Goal: Contribute content: Contribute content

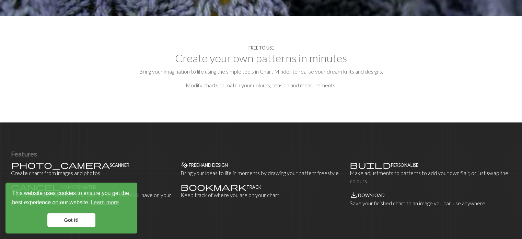
scroll to position [309, 0]
click at [78, 224] on link "Got it!" at bounding box center [71, 220] width 48 height 14
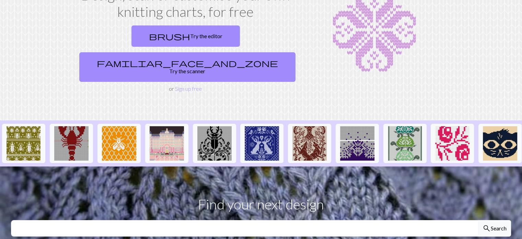
scroll to position [0, 0]
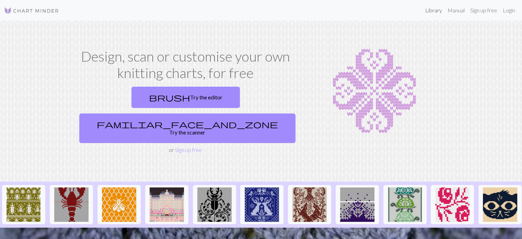
click at [429, 12] on link "Library" at bounding box center [434, 10] width 22 height 14
click at [435, 9] on link "Library" at bounding box center [434, 10] width 22 height 14
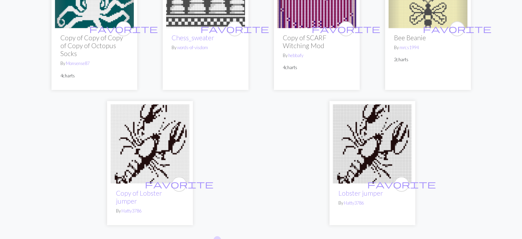
scroll to position [1706, 0]
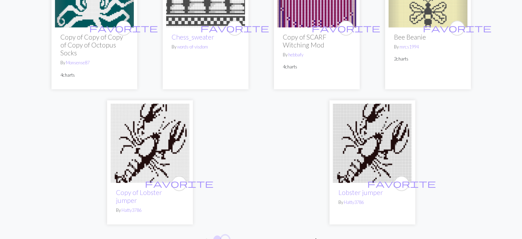
click at [223, 235] on button "2" at bounding box center [225, 240] width 8 height 10
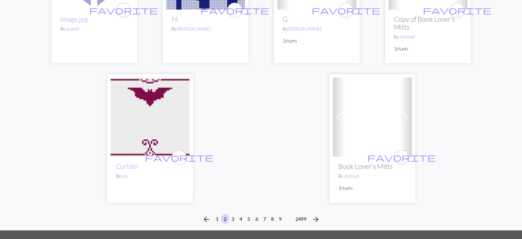
scroll to position [1720, 0]
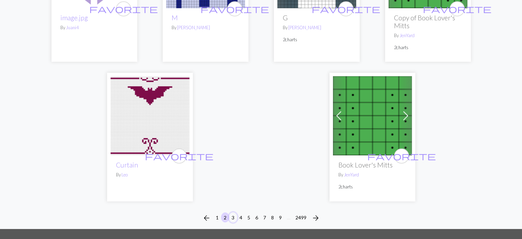
click at [232, 212] on button "3" at bounding box center [233, 217] width 8 height 10
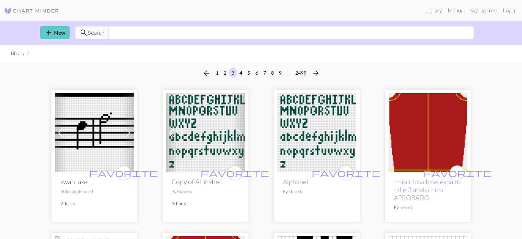
click at [59, 32] on link "add New" at bounding box center [55, 32] width 30 height 13
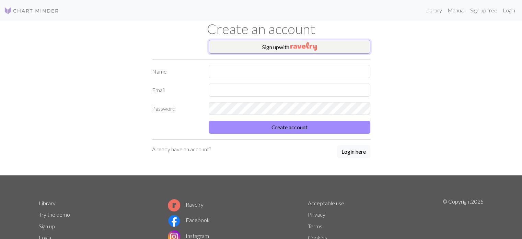
click at [250, 46] on button "Sign up with" at bounding box center [290, 47] width 162 height 14
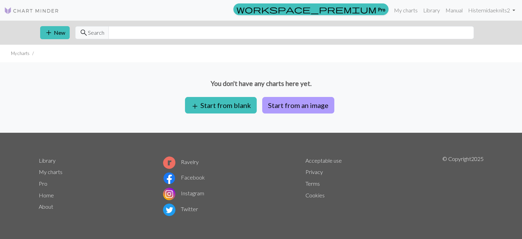
click at [299, 107] on button "Start from an image" at bounding box center [298, 105] width 72 height 16
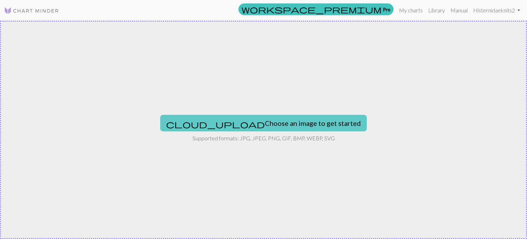
click at [261, 122] on button "cloud_upload Choose an image to get started" at bounding box center [263, 123] width 207 height 16
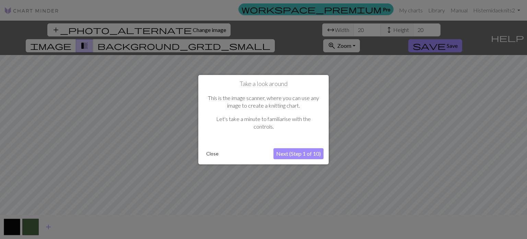
click at [293, 155] on button "Next (Step 1 of 10)" at bounding box center [299, 153] width 50 height 11
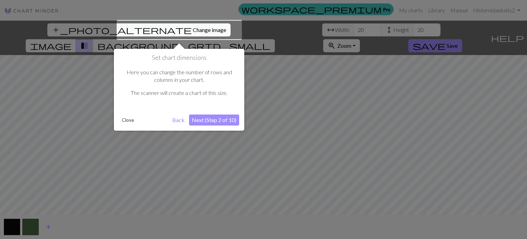
click at [196, 119] on button "Next (Step 2 of 10)" at bounding box center [214, 119] width 50 height 11
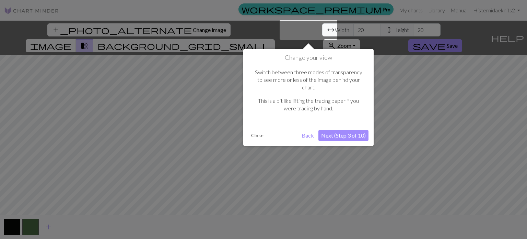
click at [351, 130] on button "Next (Step 3 of 10)" at bounding box center [344, 135] width 50 height 11
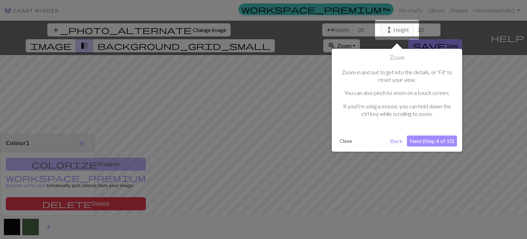
click at [347, 142] on button "Close" at bounding box center [346, 141] width 18 height 10
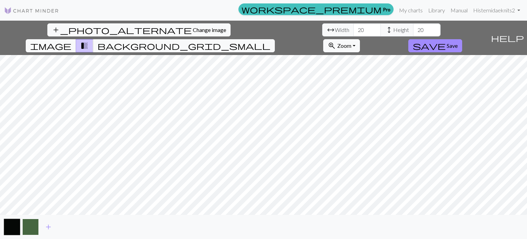
click at [30, 227] on button "button" at bounding box center [30, 226] width 16 height 16
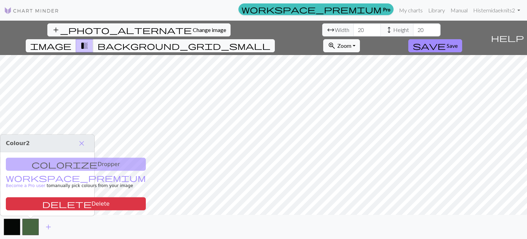
click at [42, 161] on div "colorize Dropper workspace_premium Become a Pro user to manually pick colours f…" at bounding box center [47, 184] width 94 height 64
click at [80, 145] on span "close" at bounding box center [82, 143] width 8 height 10
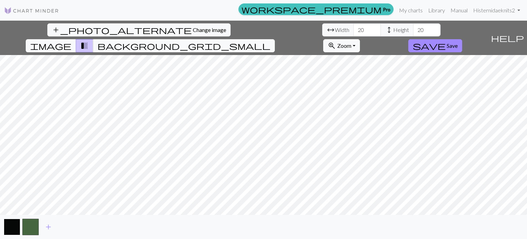
click at [15, 221] on button "button" at bounding box center [12, 226] width 16 height 16
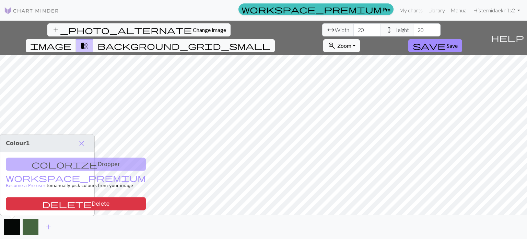
click at [26, 227] on button "button" at bounding box center [30, 226] width 16 height 16
click at [83, 144] on span "close" at bounding box center [82, 143] width 8 height 10
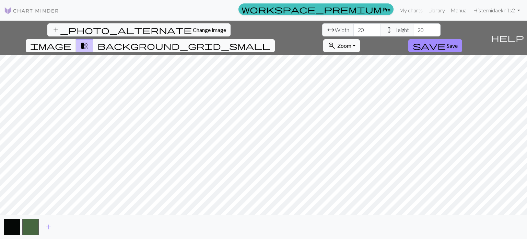
click at [271, 41] on span "background_grid_small" at bounding box center [184, 46] width 173 height 10
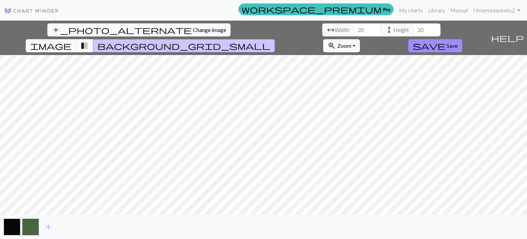
click at [89, 41] on span "transition_fade" at bounding box center [84, 46] width 8 height 10
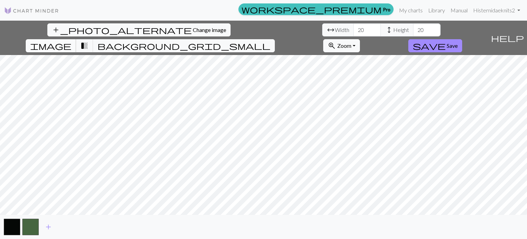
click at [71, 41] on span "image" at bounding box center [50, 46] width 41 height 10
click at [89, 41] on span "transition_fade" at bounding box center [84, 46] width 8 height 10
click at [265, 218] on div "add" at bounding box center [263, 227] width 527 height 24
click at [50, 226] on span "add" at bounding box center [48, 227] width 8 height 10
click at [16, 225] on button "button" at bounding box center [12, 226] width 16 height 16
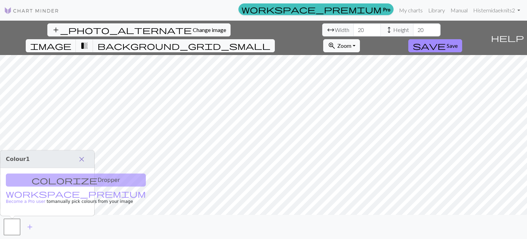
click at [84, 156] on span "close" at bounding box center [82, 159] width 8 height 10
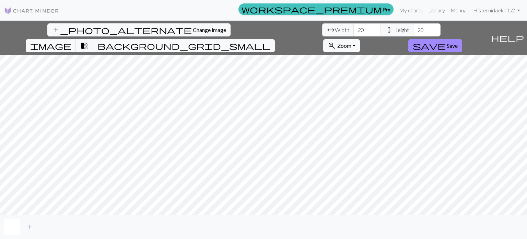
click at [28, 227] on span "add" at bounding box center [30, 227] width 8 height 10
